Goal: Check status: Check status

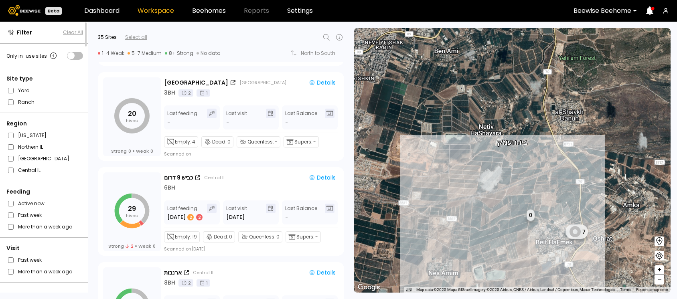
scroll to position [676, 0]
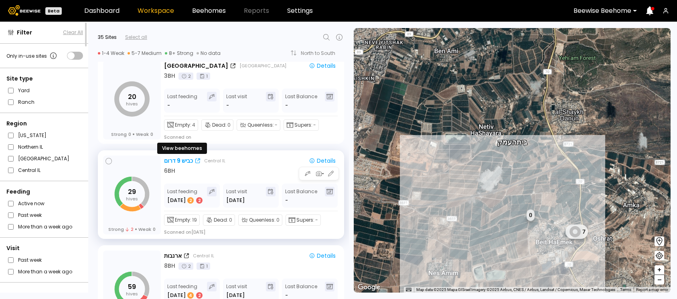
click at [173, 159] on div "כביש 9 דרום" at bounding box center [178, 161] width 29 height 8
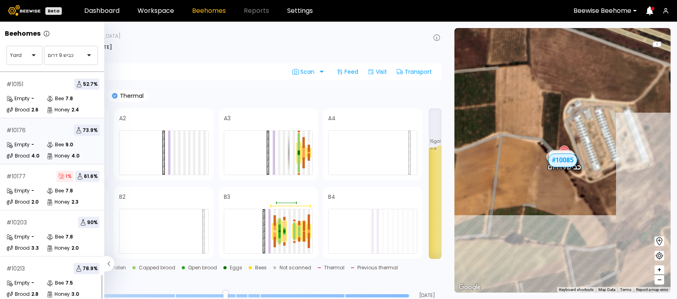
scroll to position [54, 0]
click at [50, 217] on div "# 10203 90 %" at bounding box center [52, 222] width 93 height 11
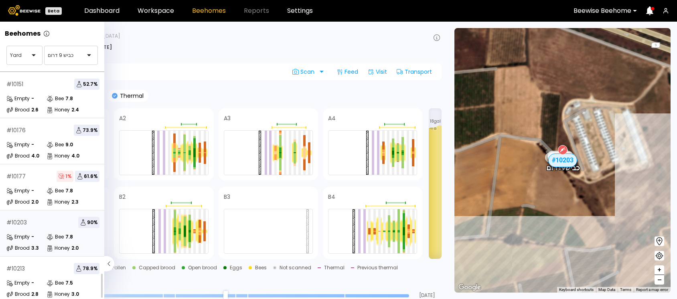
scroll to position [53, 0]
click at [45, 217] on div "# 10203 90 %" at bounding box center [52, 222] width 93 height 11
click at [38, 127] on div "# 10176 73.9 %" at bounding box center [52, 130] width 93 height 11
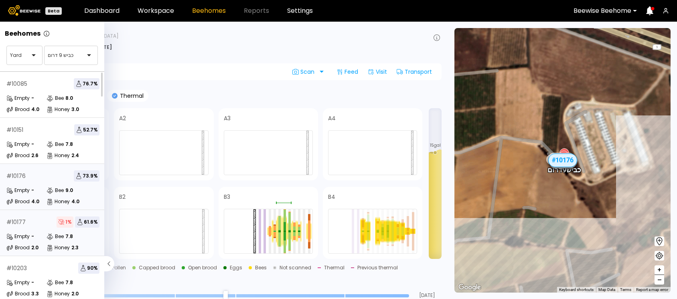
scroll to position [54, 0]
click at [41, 263] on div "# 10213 78.9 %" at bounding box center [52, 268] width 93 height 11
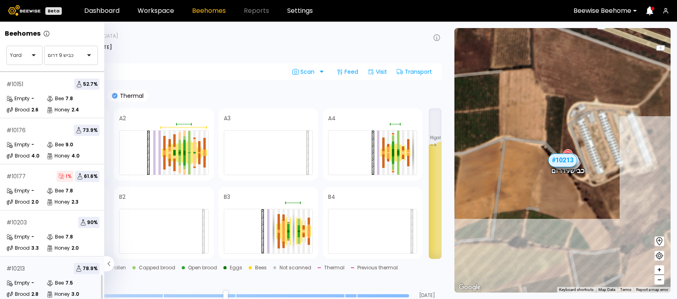
scroll to position [32, 0]
